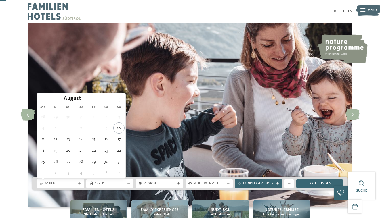
scroll to position [33, 0]
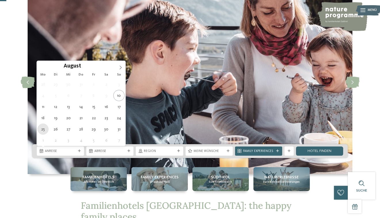
type div "25.08.2025"
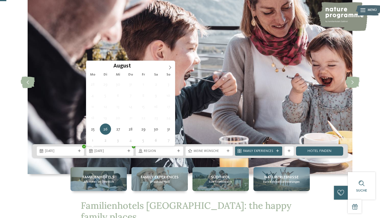
scroll to position [0, 0]
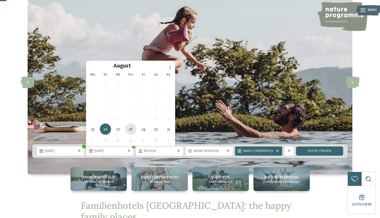
type div "28.08.2025"
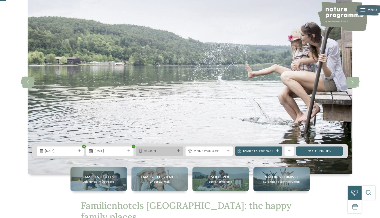
click at [179, 153] on div "Region" at bounding box center [159, 151] width 47 height 9
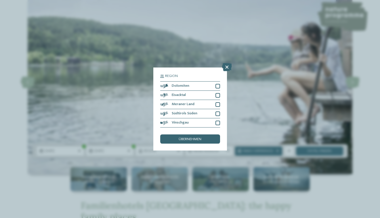
click at [248, 80] on div "Region Dolomiten" at bounding box center [190, 109] width 380 height 218
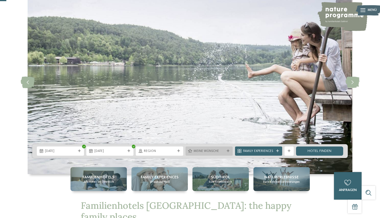
click at [216, 150] on span "Meine Wünsche" at bounding box center [209, 151] width 31 height 5
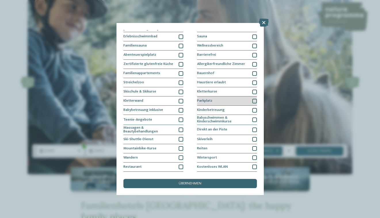
scroll to position [16, 0]
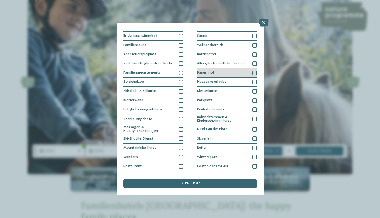
click at [249, 73] on div "Bauernhof" at bounding box center [227, 72] width 60 height 9
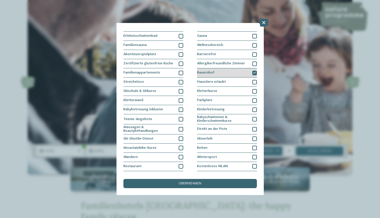
click at [254, 74] on div at bounding box center [254, 73] width 5 height 5
click at [220, 180] on div "übernehmen" at bounding box center [190, 183] width 134 height 9
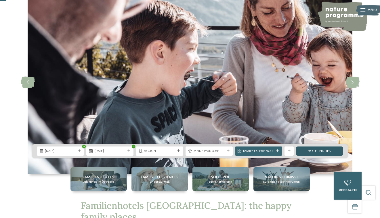
click at [318, 155] on link "Hotel finden" at bounding box center [319, 151] width 47 height 9
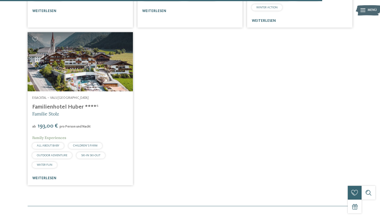
scroll to position [1415, 0]
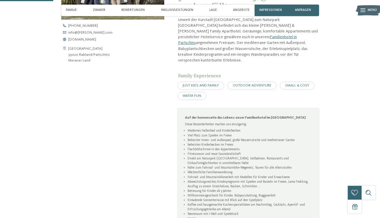
scroll to position [224, 0]
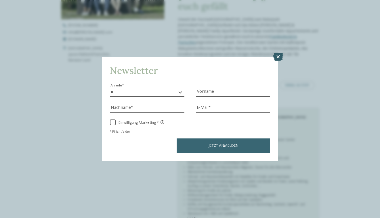
click at [277, 60] on icon at bounding box center [278, 57] width 10 height 8
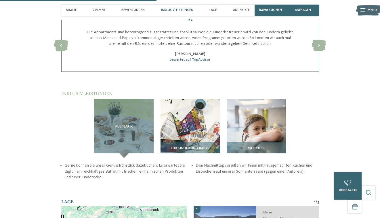
scroll to position [657, 0]
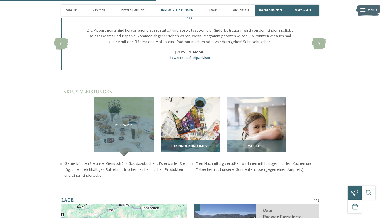
click at [190, 140] on div "Für Kinder und Babys" at bounding box center [190, 148] width 59 height 16
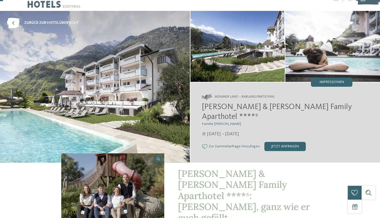
scroll to position [0, 0]
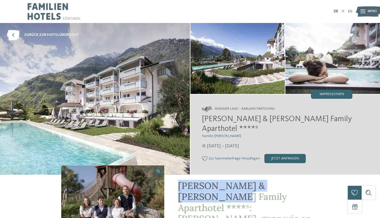
drag, startPoint x: 178, startPoint y: 174, endPoint x: 304, endPoint y: 174, distance: 126.1
click at [304, 180] on span "Heidi & Edith Family Aparthotel ****ˢ: Urlaub, ganz wie er euch gefällt" at bounding box center [244, 208] width 132 height 56
drag, startPoint x: 317, startPoint y: 174, endPoint x: 180, endPoint y: 178, distance: 137.1
click at [179, 181] on h1 "Heidi & Edith Family Aparthotel ****ˢ: Urlaub, ganz wie er euch gefällt" at bounding box center [248, 208] width 141 height 55
copy span "Heidi & Edith Family Aparthotel"
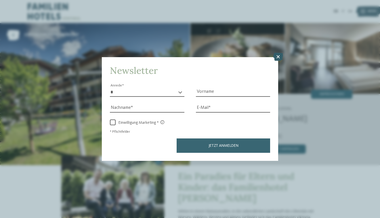
click at [280, 56] on icon at bounding box center [278, 57] width 10 height 8
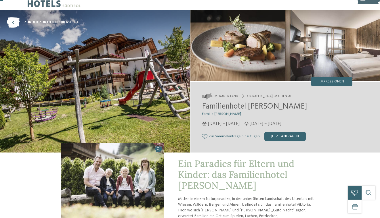
scroll to position [16, 0]
